Goal: Transaction & Acquisition: Purchase product/service

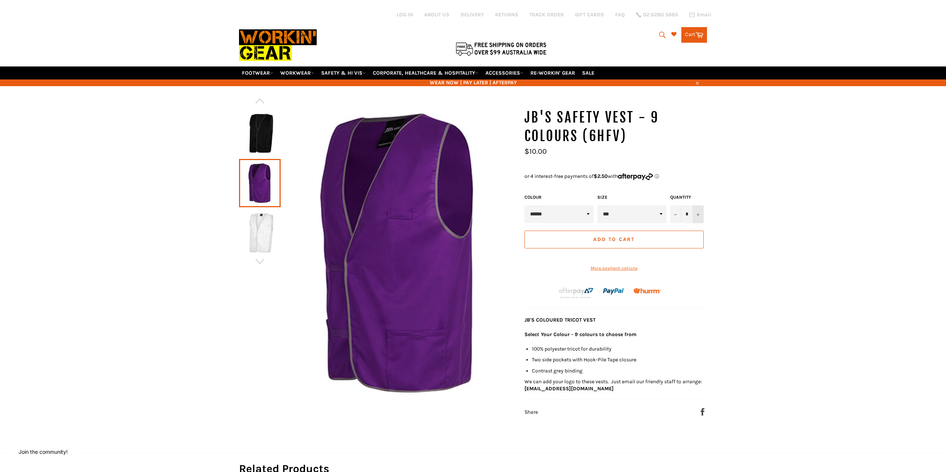
click at [699, 214] on icon "Increase item quantity by one" at bounding box center [697, 214] width 3 height 3
click at [699, 214] on div "Quantity * − +" at bounding box center [686, 208] width 37 height 29
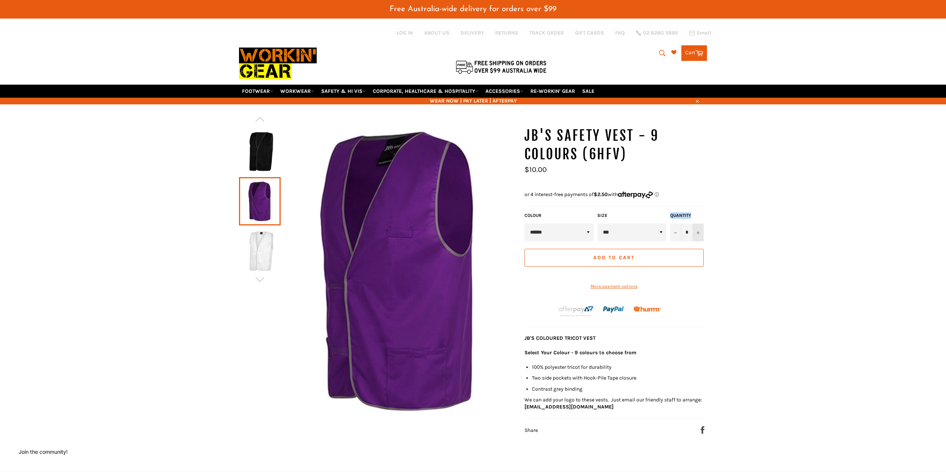
click at [699, 214] on label "Quantity" at bounding box center [686, 216] width 33 height 6
click at [699, 224] on input "*" at bounding box center [686, 233] width 33 height 18
click at [698, 232] on icon "Increase item quantity by one" at bounding box center [697, 233] width 3 height 3
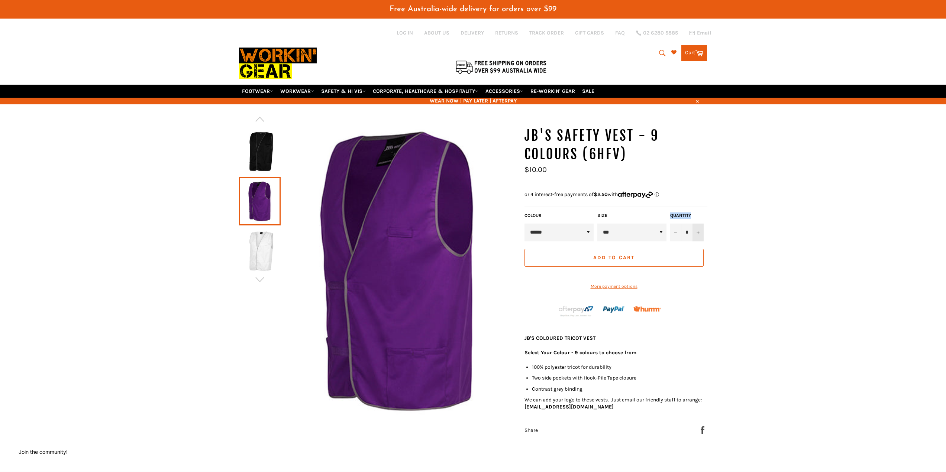
click at [698, 232] on icon "Increase item quantity by one" at bounding box center [697, 233] width 3 height 3
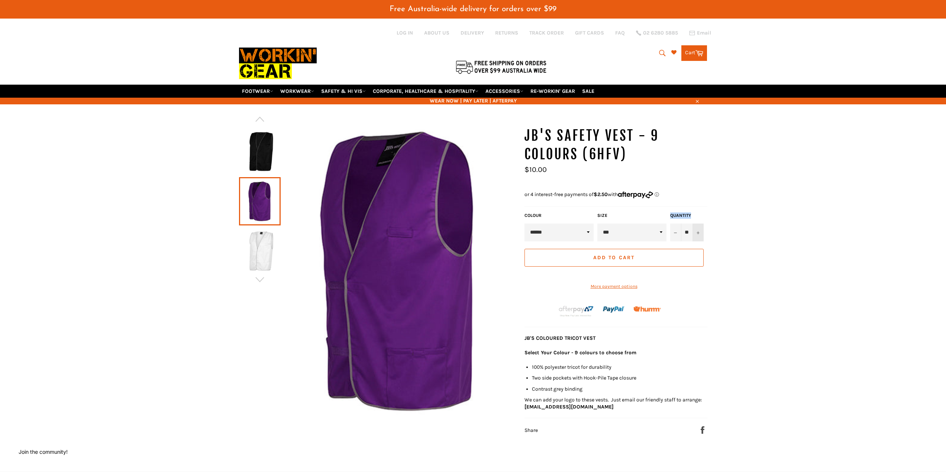
click at [698, 232] on icon "Increase item quantity by one" at bounding box center [697, 233] width 3 height 3
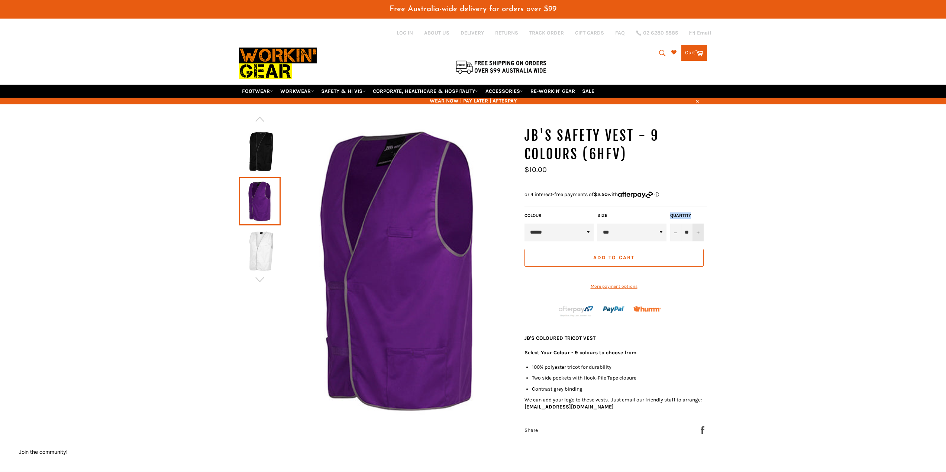
click at [698, 232] on icon "Increase item quantity by one" at bounding box center [697, 233] width 3 height 3
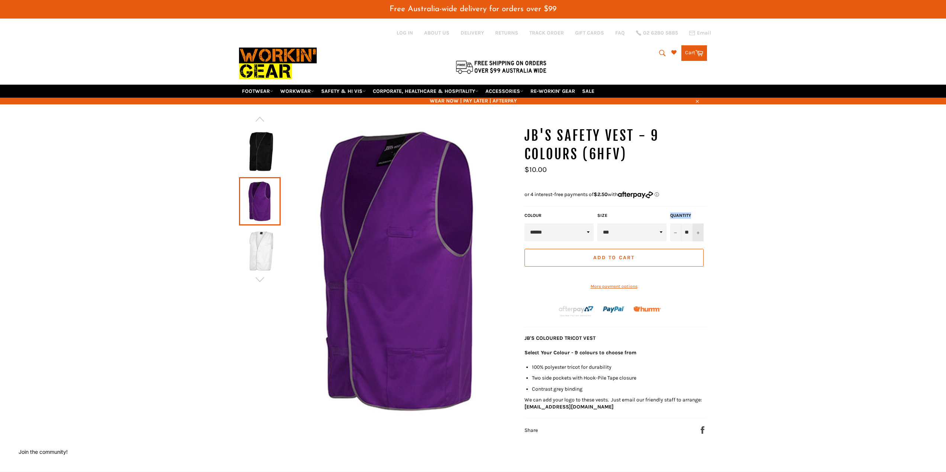
click at [698, 232] on icon "Increase item quantity by one" at bounding box center [697, 233] width 3 height 3
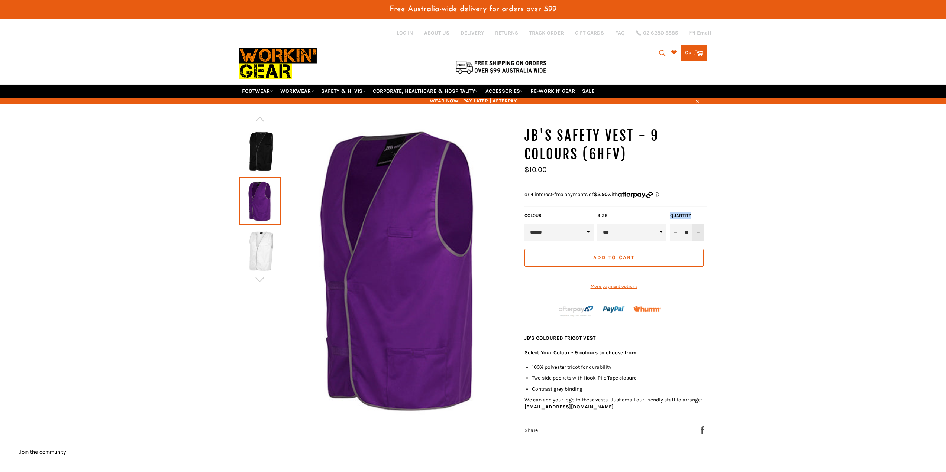
click at [698, 232] on icon "Increase item quantity by one" at bounding box center [697, 233] width 3 height 3
click at [674, 235] on button "−" at bounding box center [675, 233] width 11 height 18
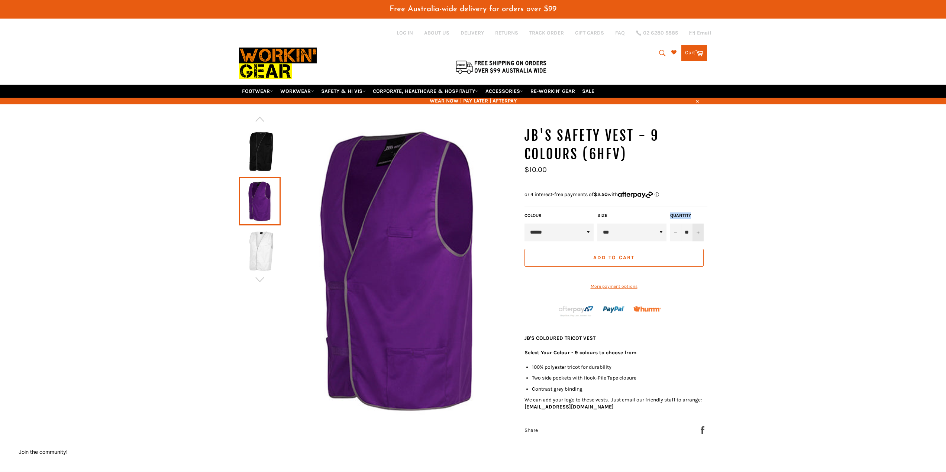
click at [699, 233] on button "+" at bounding box center [697, 233] width 11 height 18
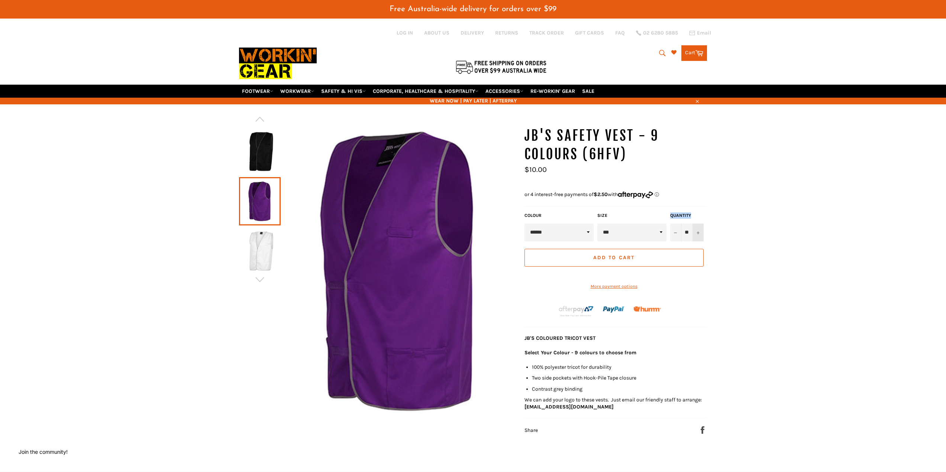
click at [699, 233] on button "+" at bounding box center [697, 233] width 11 height 18
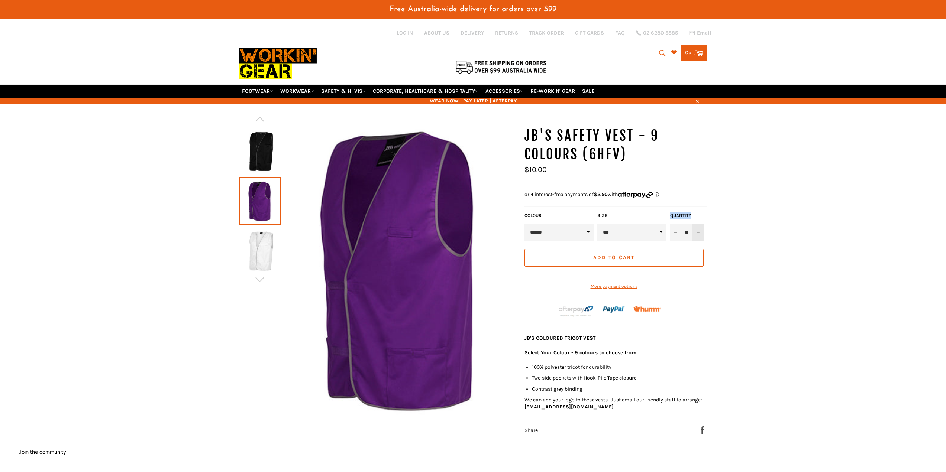
type input "**"
click at [612, 258] on span "Add to Cart" at bounding box center [613, 258] width 41 height 6
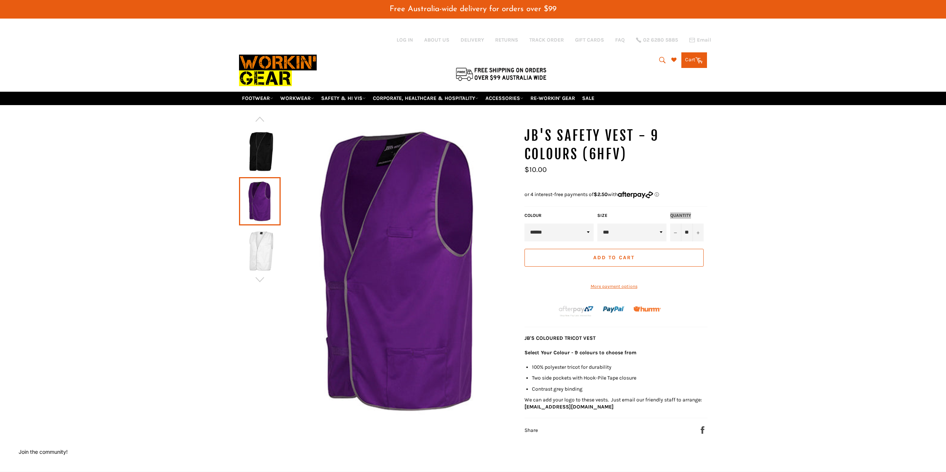
scroll to position [210, 12]
click at [660, 232] on select "*** *** *** *** *** *** *** ***" at bounding box center [631, 233] width 69 height 18
select select "***"
click at [597, 224] on select "*** *** *** *** *** *** *** ***" at bounding box center [631, 233] width 69 height 18
click at [622, 262] on button "Add to Cart" at bounding box center [613, 258] width 179 height 18
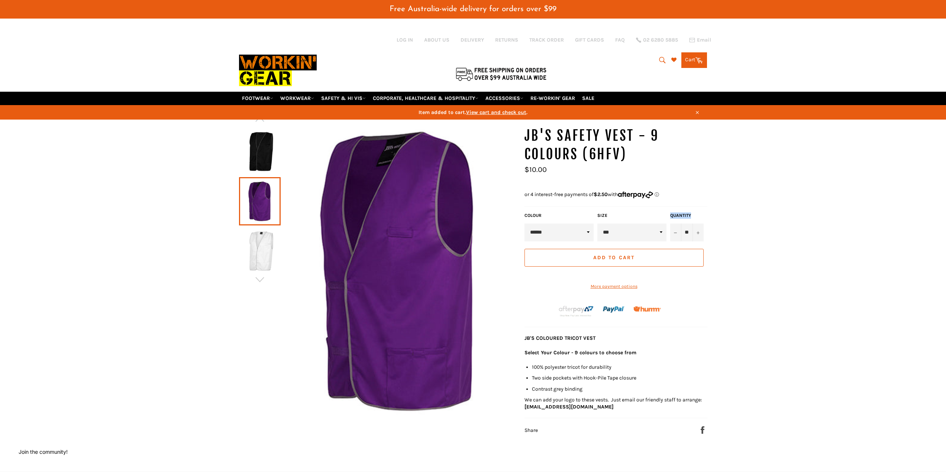
click at [693, 62] on link "Cart Cart 0 items" at bounding box center [694, 60] width 26 height 16
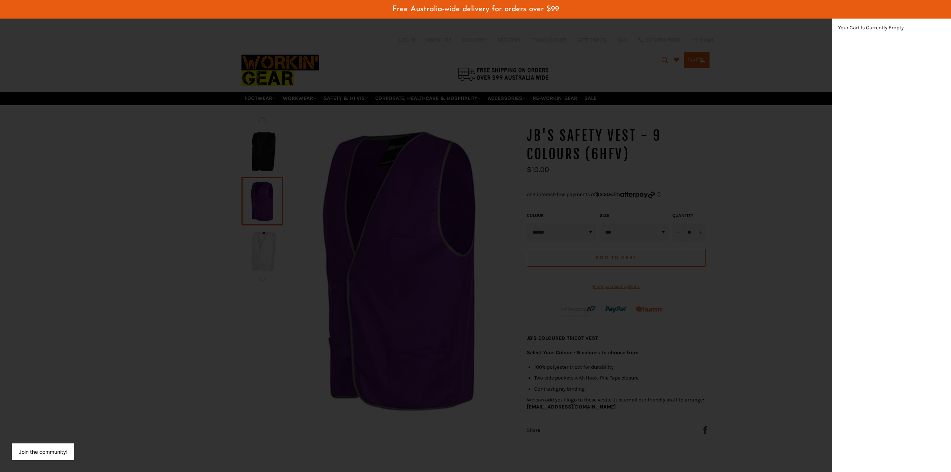
click at [754, 220] on div "modal" at bounding box center [475, 236] width 951 height 472
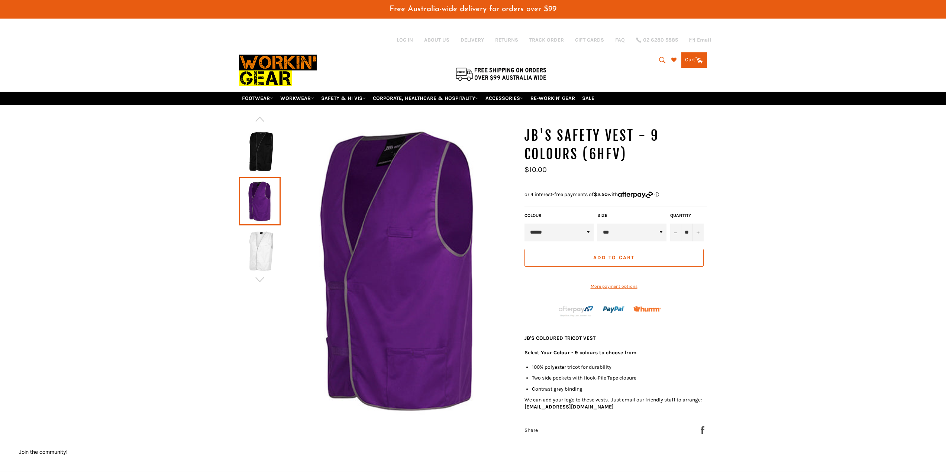
click at [621, 255] on span "Add to Cart" at bounding box center [613, 258] width 41 height 6
